Goal: Register for event/course

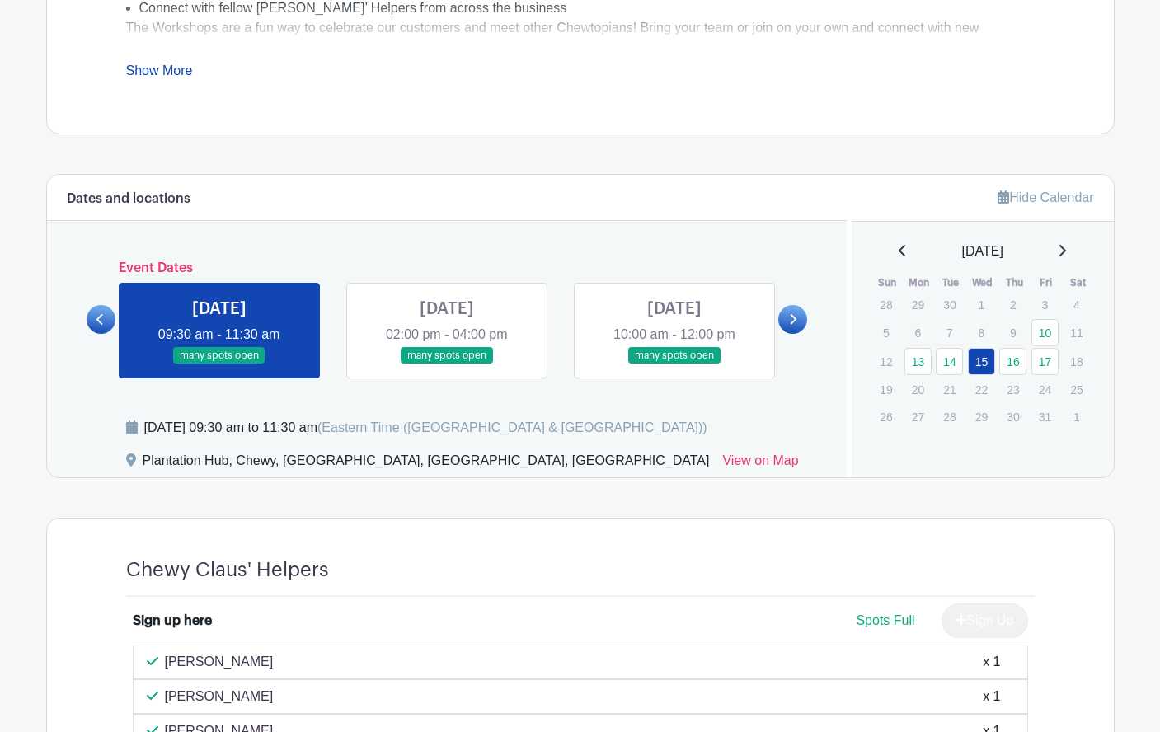
scroll to position [749, 0]
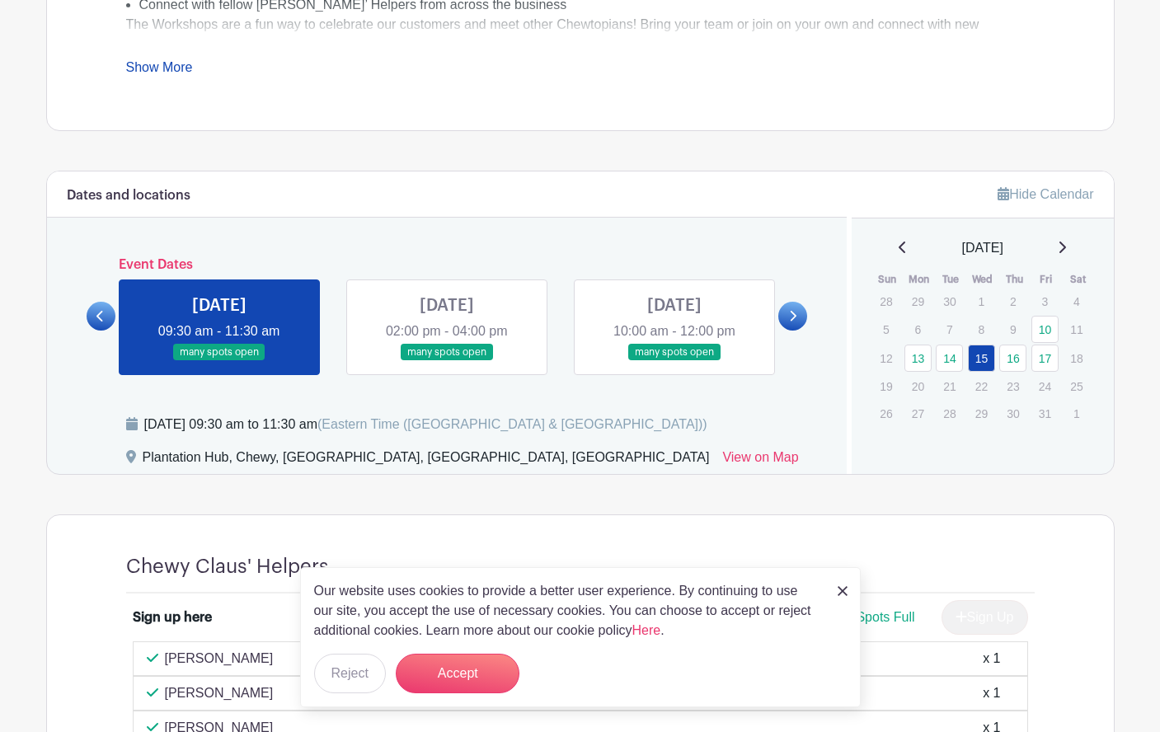
click at [447, 361] on link at bounding box center [447, 361] width 0 height 0
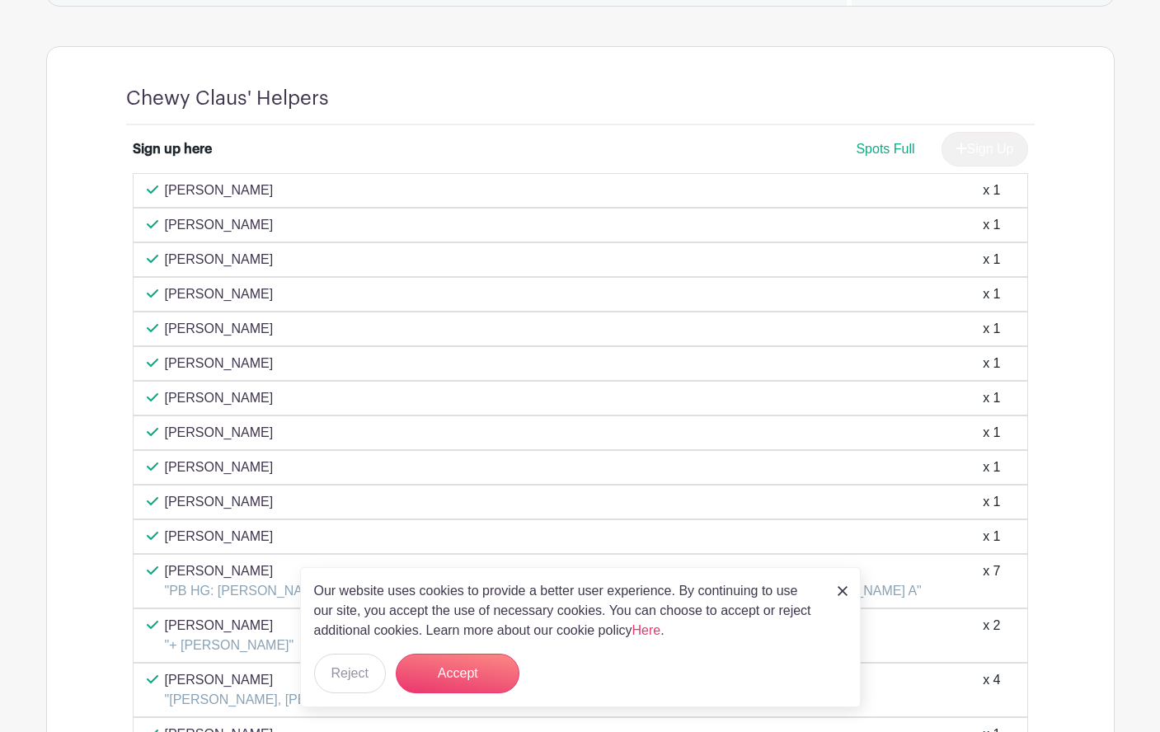
scroll to position [1217, 0]
click at [845, 590] on img at bounding box center [843, 591] width 10 height 10
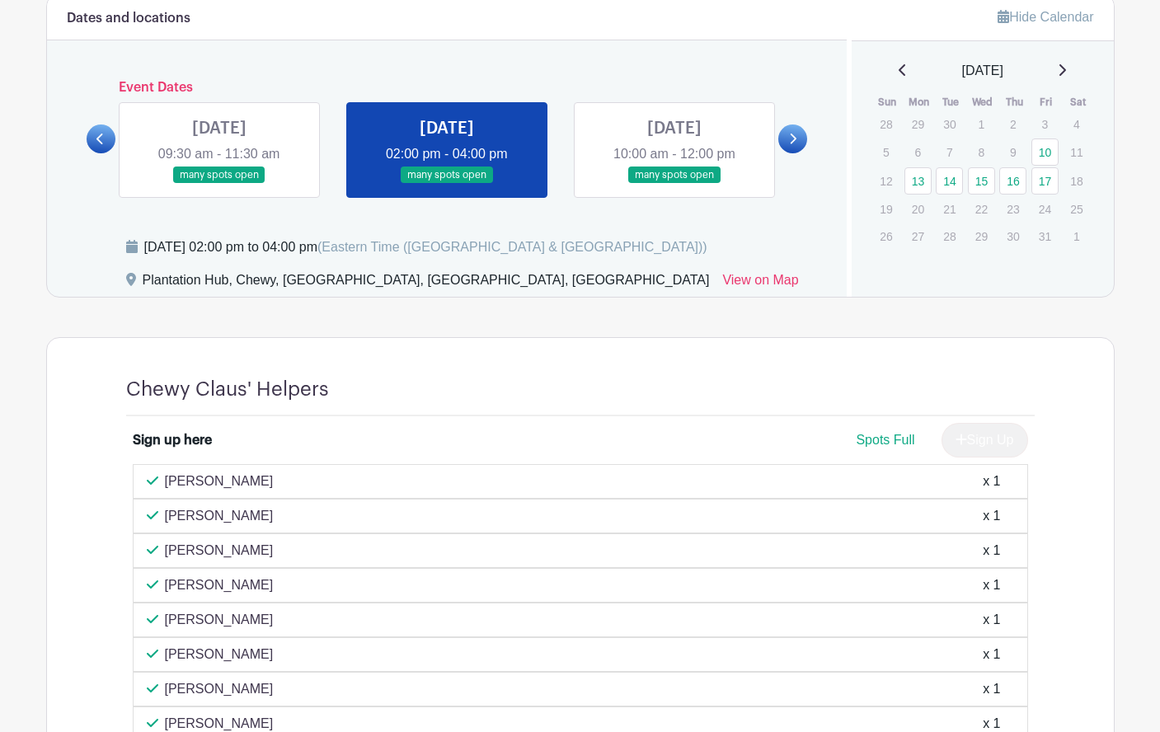
scroll to position [858, 0]
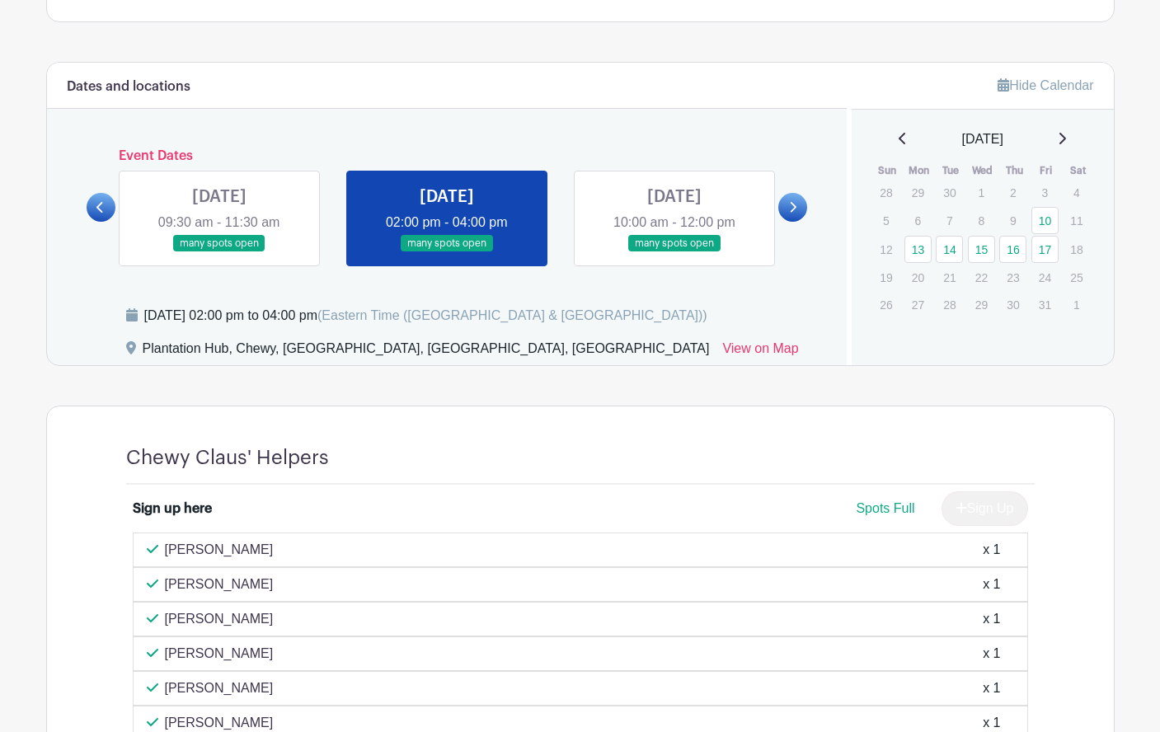
click at [447, 252] on link at bounding box center [447, 252] width 0 height 0
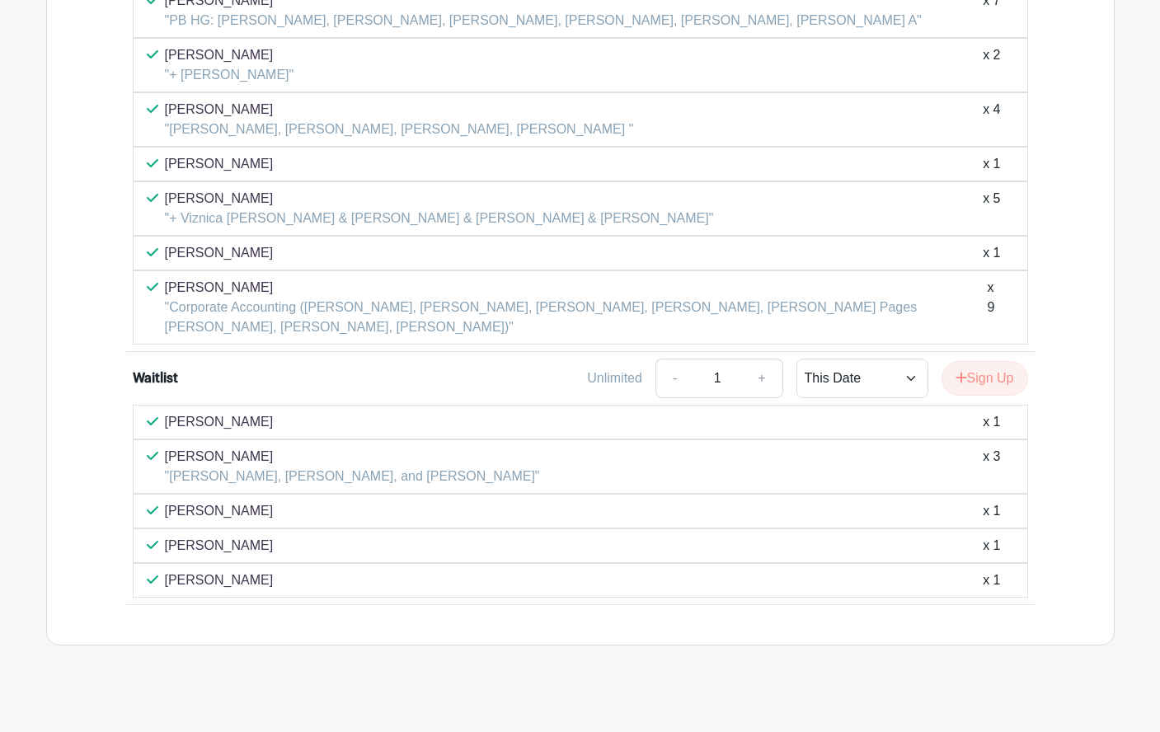
scroll to position [1788, 0]
click at [983, 381] on button "Sign Up" at bounding box center [985, 378] width 87 height 35
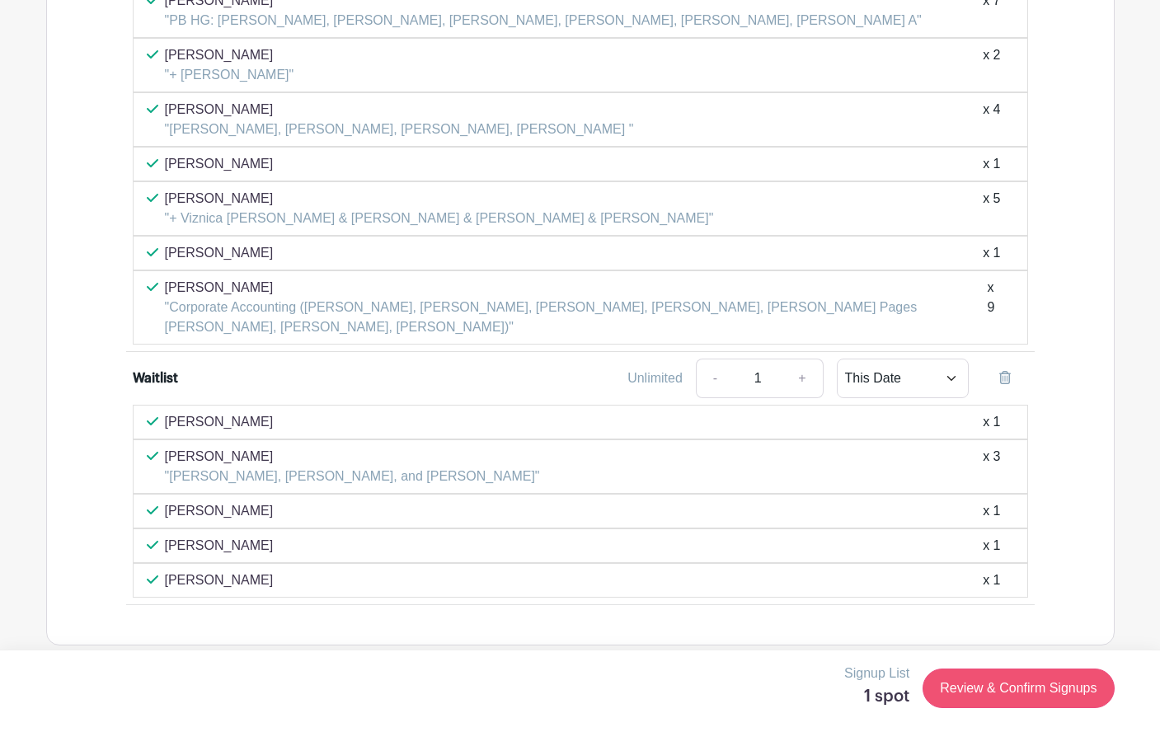
click at [1038, 692] on link "Review & Confirm Signups" at bounding box center [1018, 689] width 191 height 40
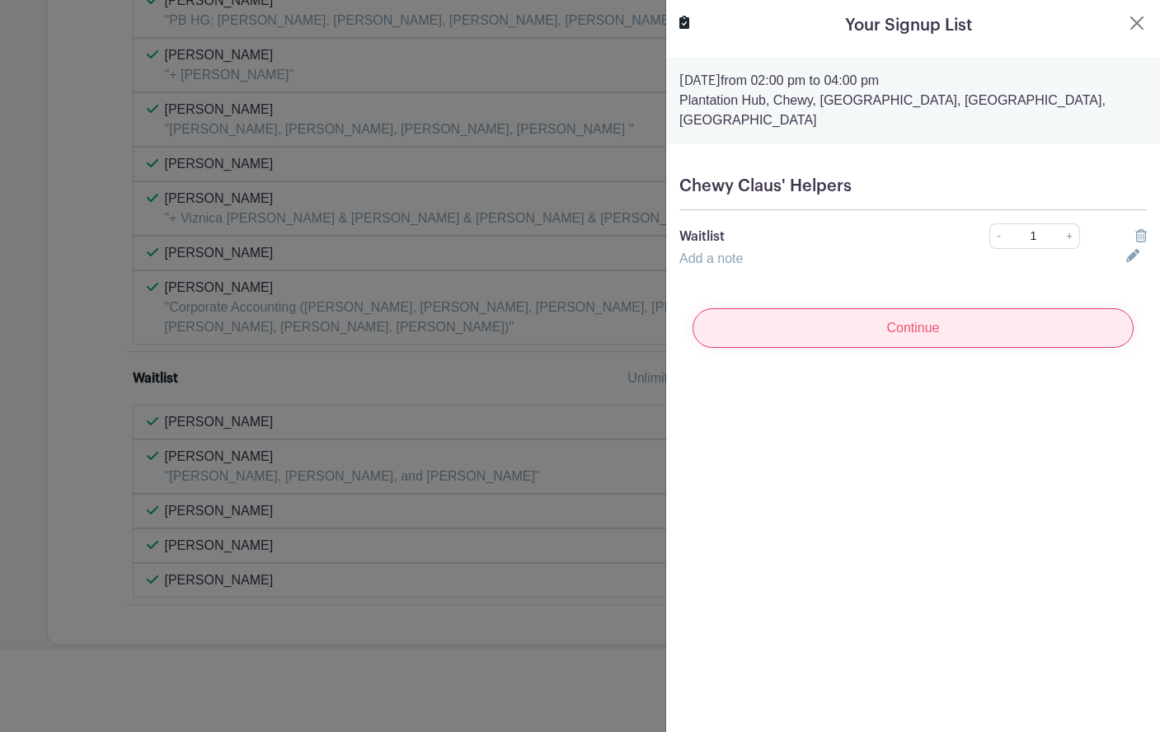
click at [871, 312] on input "Continue" at bounding box center [913, 328] width 441 height 40
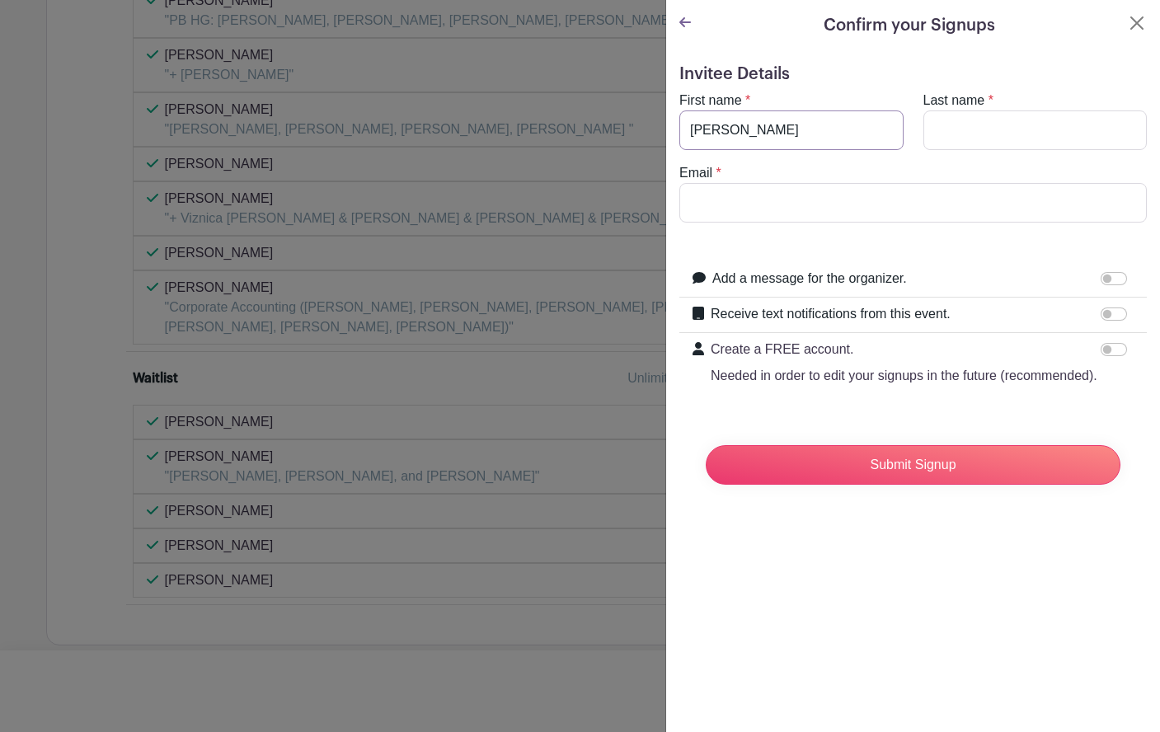
type input "[PERSON_NAME]"
type input "Nabridge"
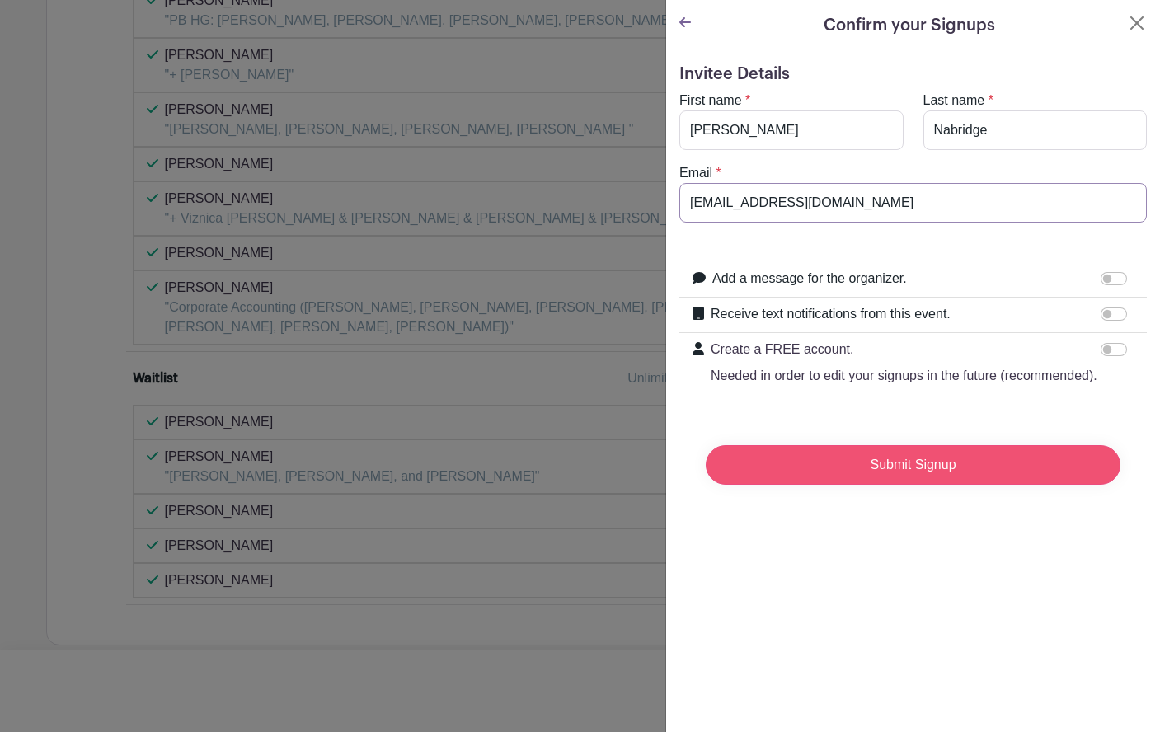
type input "[EMAIL_ADDRESS][DOMAIN_NAME]"
click at [930, 470] on input "Submit Signup" at bounding box center [913, 465] width 415 height 40
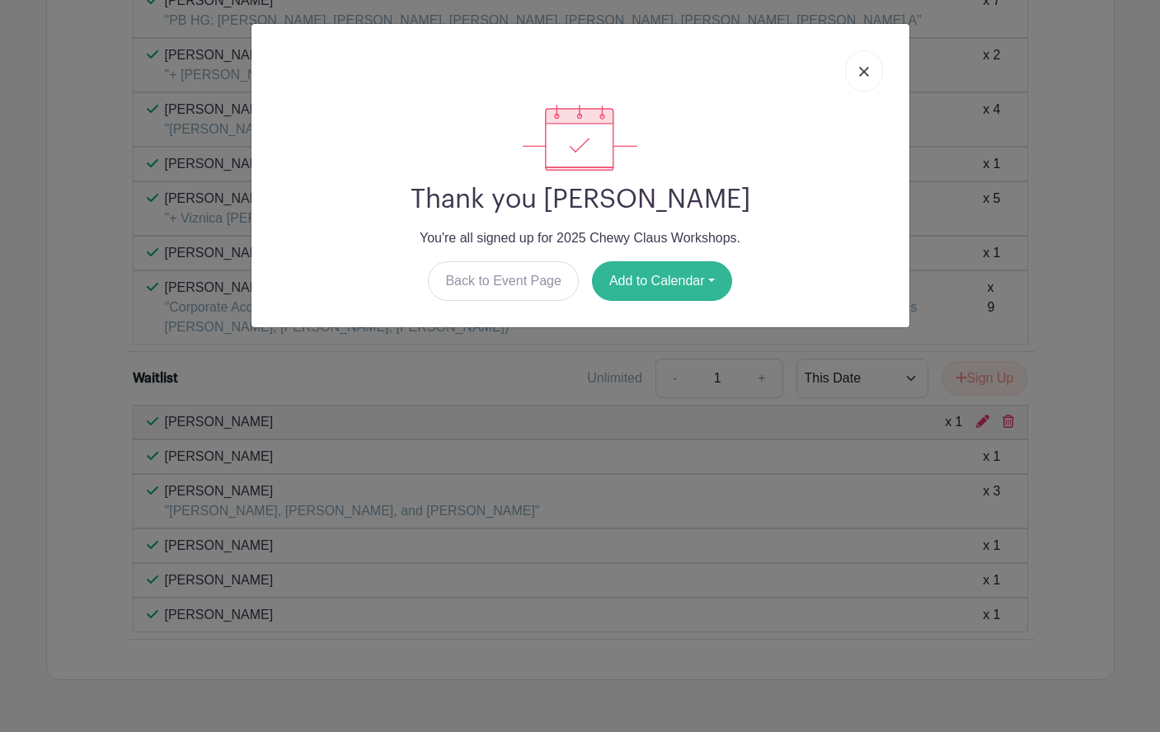
click at [717, 282] on button "Add to Calendar" at bounding box center [662, 281] width 140 height 40
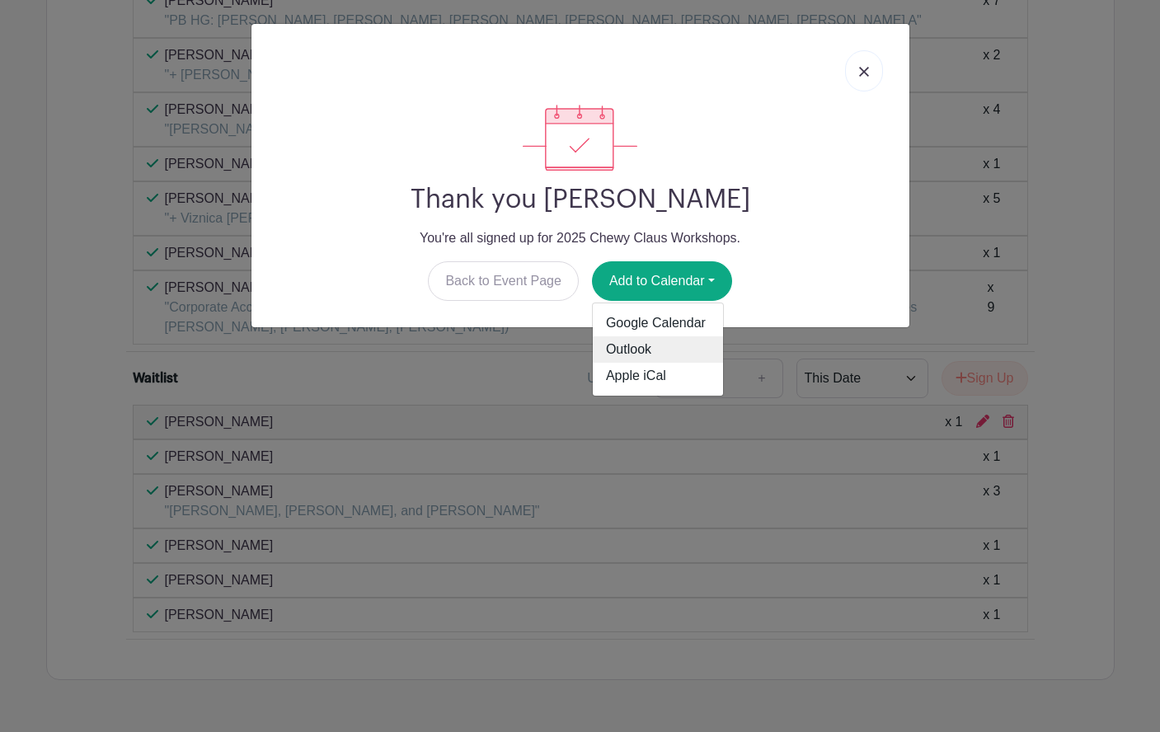
click at [662, 355] on link "Outlook" at bounding box center [658, 350] width 130 height 26
